Goal: Transaction & Acquisition: Purchase product/service

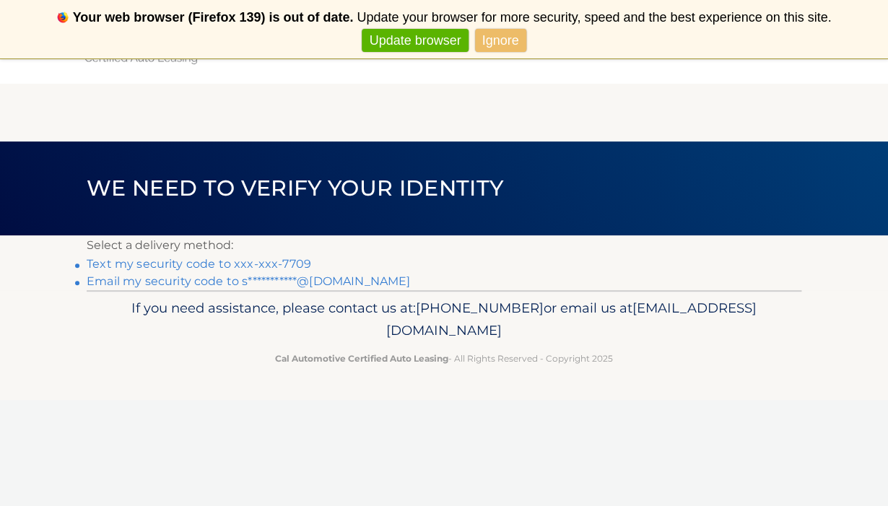
click at [235, 279] on link "**********" at bounding box center [249, 281] width 324 height 14
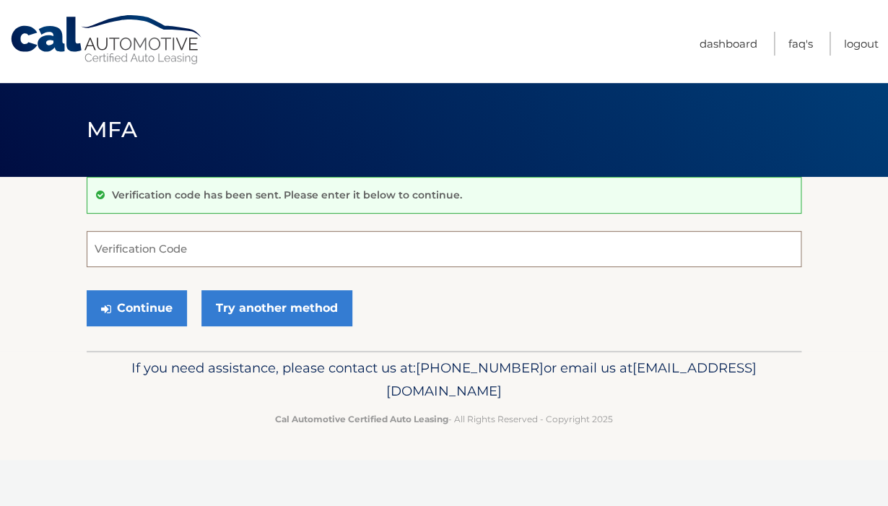
click at [230, 245] on input "Verification Code" at bounding box center [444, 249] width 715 height 36
type input "357863"
click at [155, 303] on button "Continue" at bounding box center [137, 308] width 100 height 36
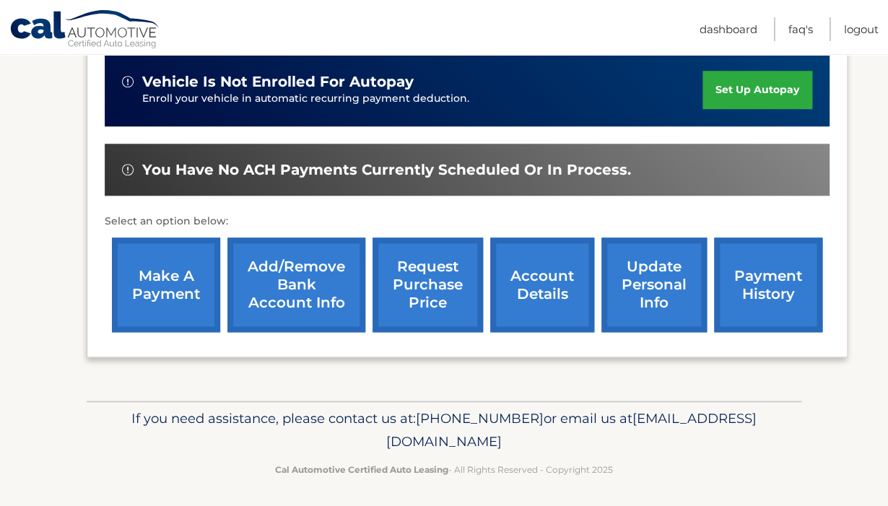
scroll to position [396, 0]
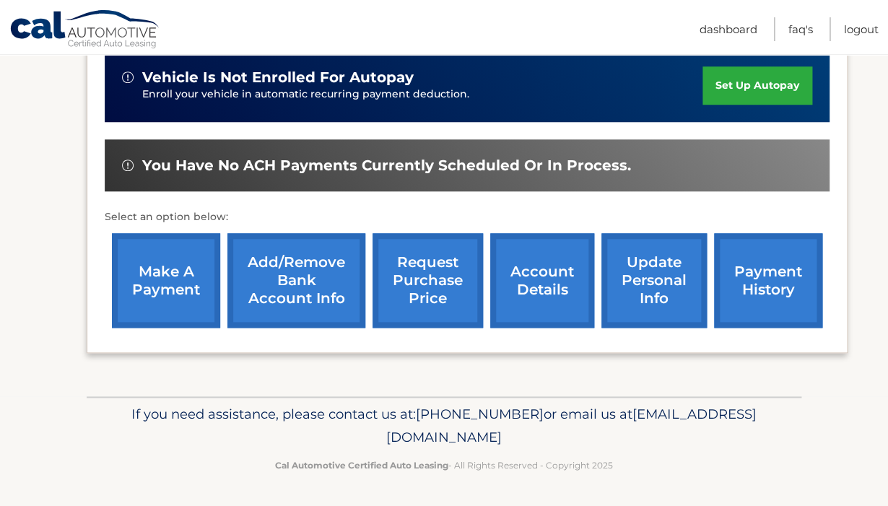
click at [158, 272] on link "make a payment" at bounding box center [166, 280] width 108 height 95
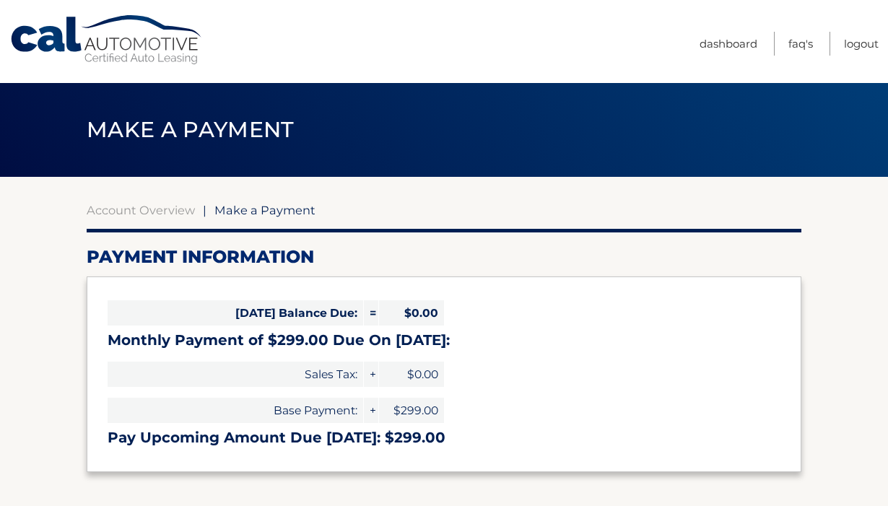
select select "MTBiNzJkNTYtMzc5Zi00ZDE4LWI2OGItYTYyNTI4ZTU4ZTNj"
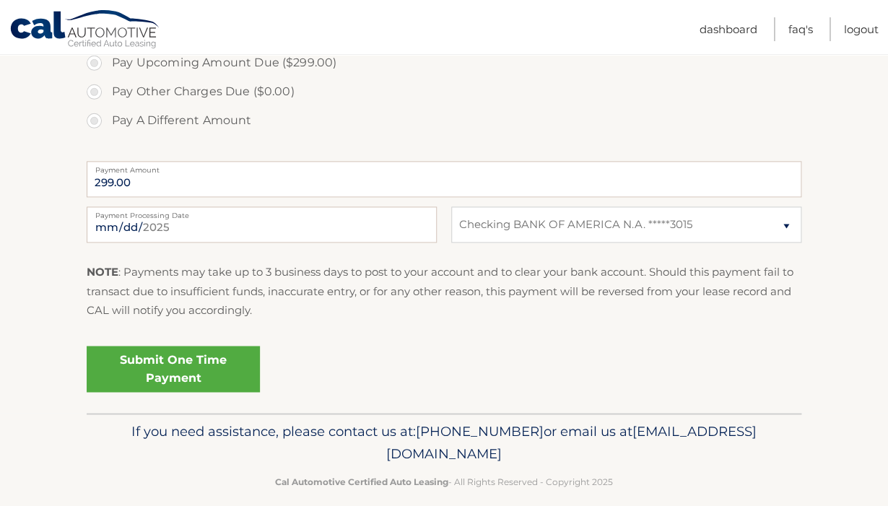
scroll to position [526, 0]
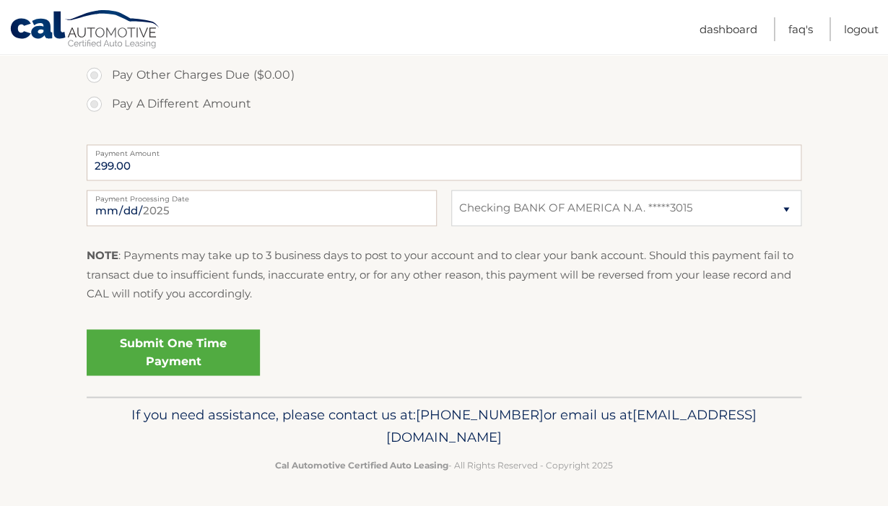
click at [196, 349] on link "Submit One Time Payment" at bounding box center [173, 352] width 173 height 46
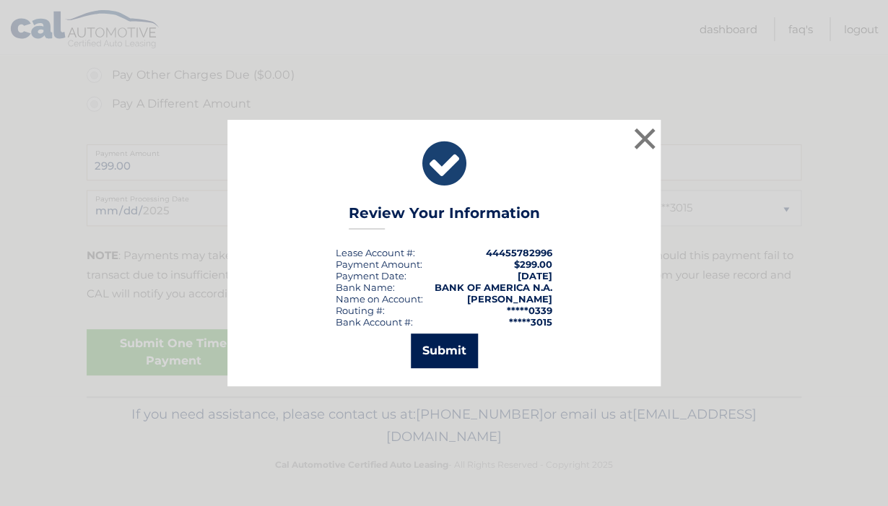
click at [449, 353] on button "Submit" at bounding box center [444, 351] width 67 height 35
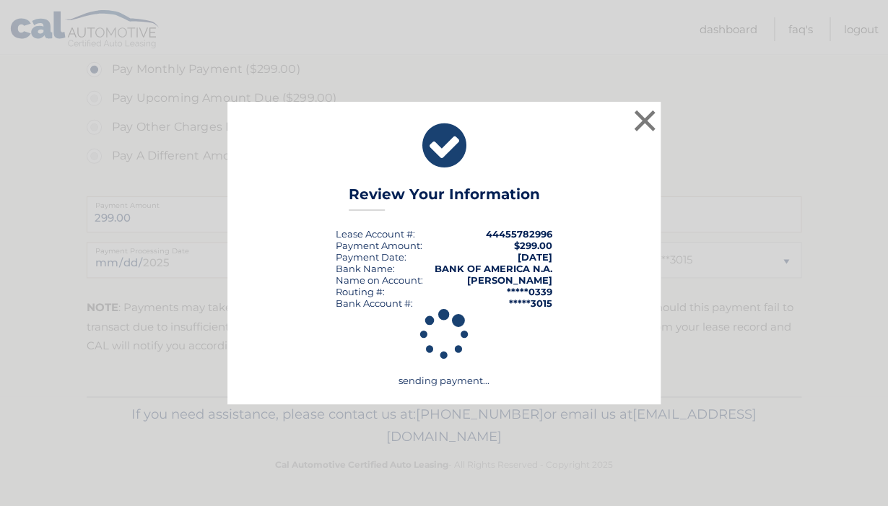
scroll to position [474, 0]
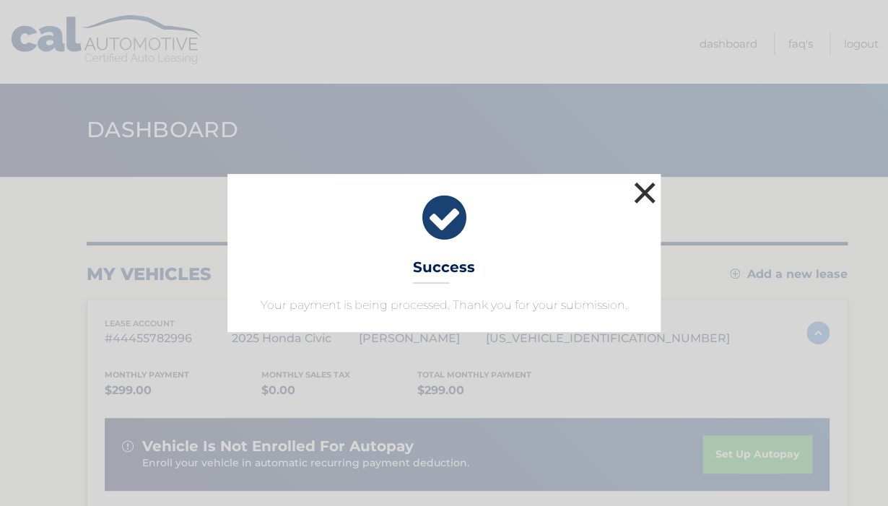
click at [647, 190] on button "×" at bounding box center [644, 192] width 29 height 29
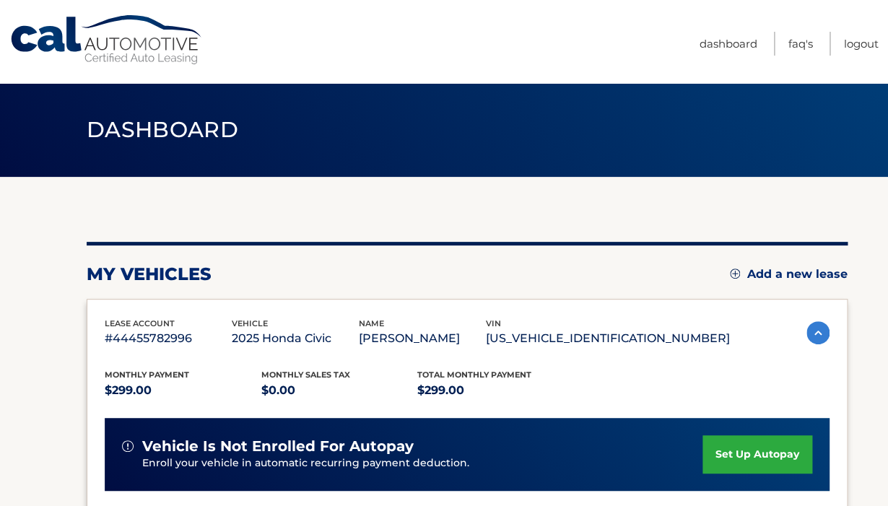
click at [428, 61] on nav "Menu Dashboard FAQ's Logout" at bounding box center [547, 41] width 663 height 83
